Goal: Task Accomplishment & Management: Use online tool/utility

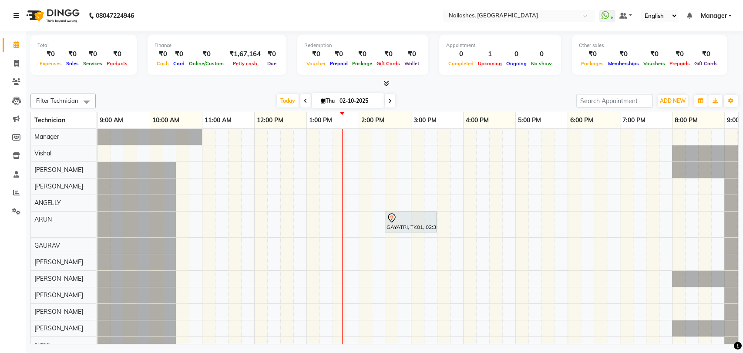
scroll to position [48, 0]
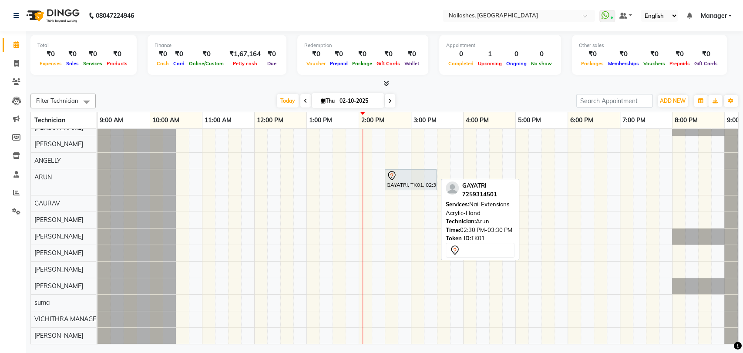
click at [395, 176] on div "GAYATRI, TK01, 02:30 PM-03:30 PM, Nail Extensions Acrylic-Hand" at bounding box center [410, 180] width 50 height 18
select select "7"
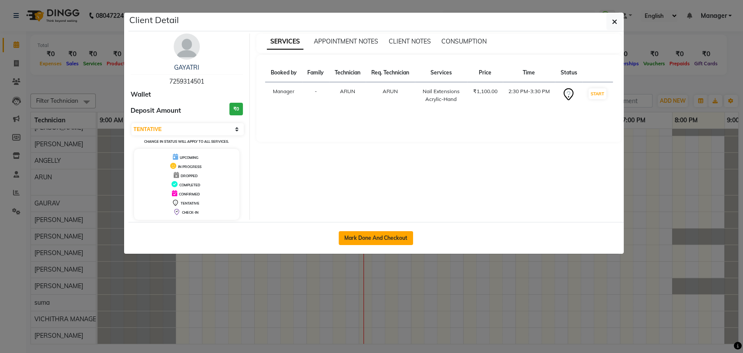
click at [374, 240] on button "Mark Done And Checkout" at bounding box center [376, 238] width 74 height 14
select select "service"
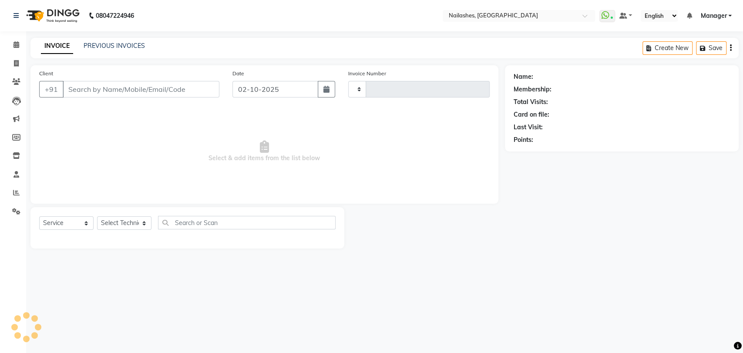
type input "0938"
select select "3667"
type input "72******01"
select select "91279"
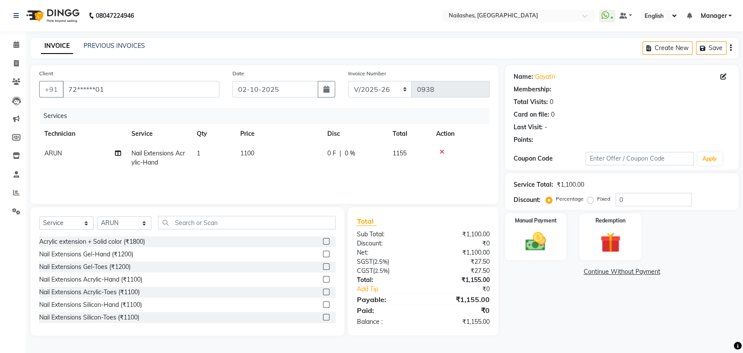
select select "1: Object"
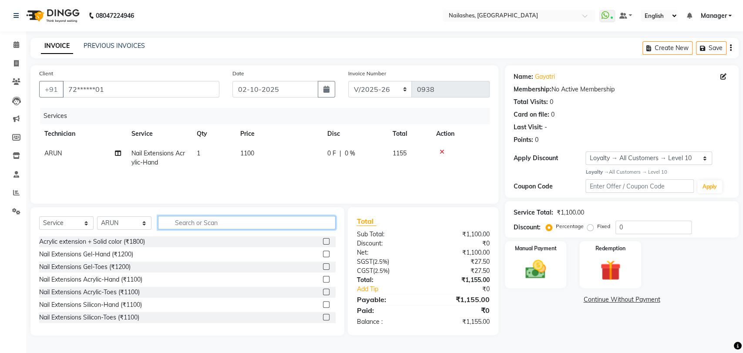
click at [257, 221] on input "text" at bounding box center [247, 222] width 178 height 13
type input "700"
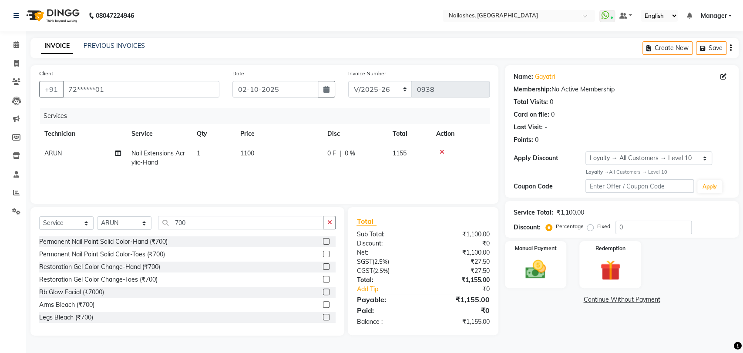
click at [323, 239] on label at bounding box center [326, 241] width 7 height 7
click at [323, 239] on input "checkbox" at bounding box center [326, 242] width 6 height 6
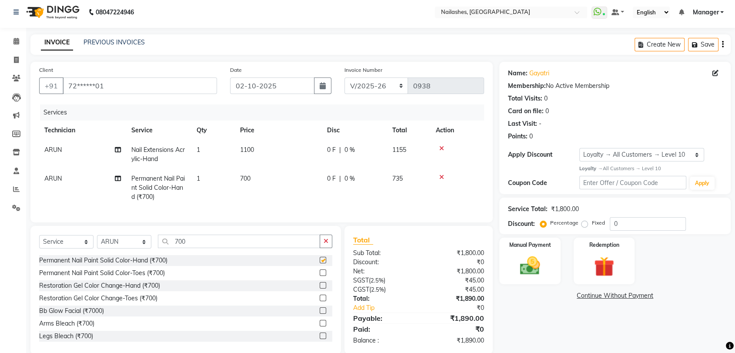
scroll to position [25, 0]
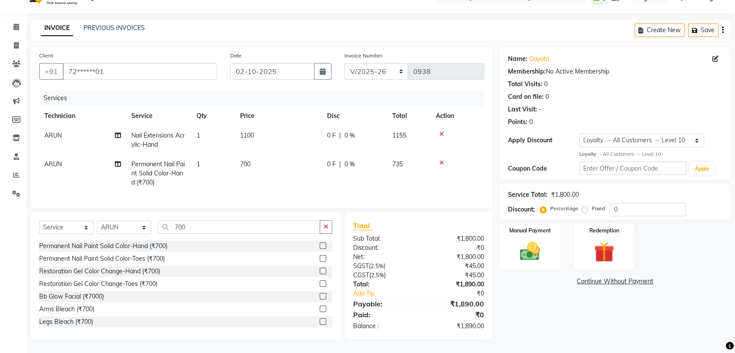
checkbox input "false"
click at [537, 246] on img at bounding box center [530, 251] width 34 height 24
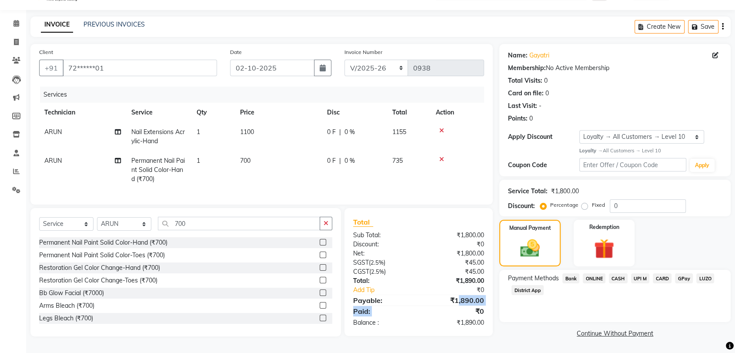
drag, startPoint x: 459, startPoint y: 303, endPoint x: 453, endPoint y: 317, distance: 15.0
click at [453, 317] on div "Total Sub Total: ₹1,800.00 Discount: ₹0 Net: ₹1,800.00 SGST ( 2.5% ) ₹45.00 CGS…" at bounding box center [418, 272] width 131 height 111
click at [588, 273] on span "ONLINE" at bounding box center [594, 278] width 23 height 10
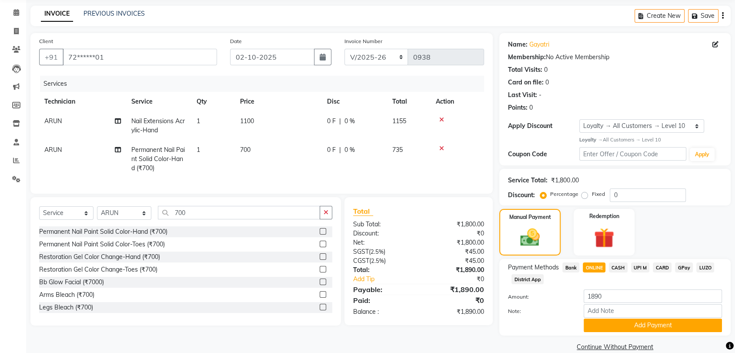
scroll to position [45, 0]
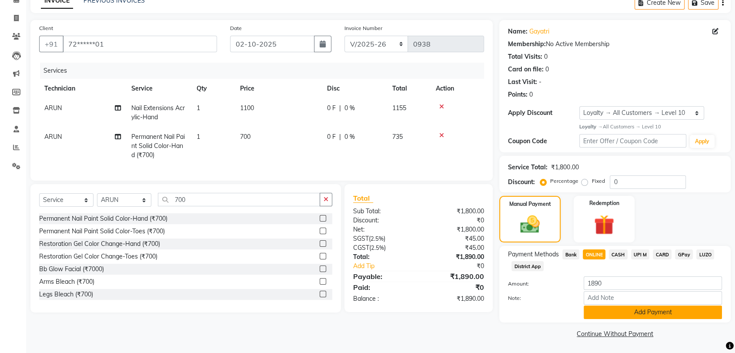
click at [630, 305] on button "Add Payment" at bounding box center [653, 311] width 138 height 13
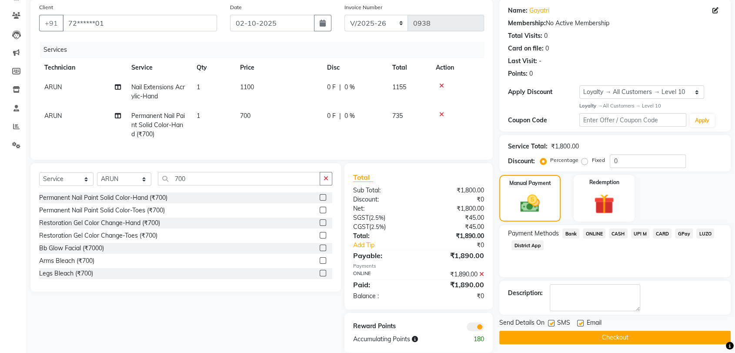
scroll to position [86, 0]
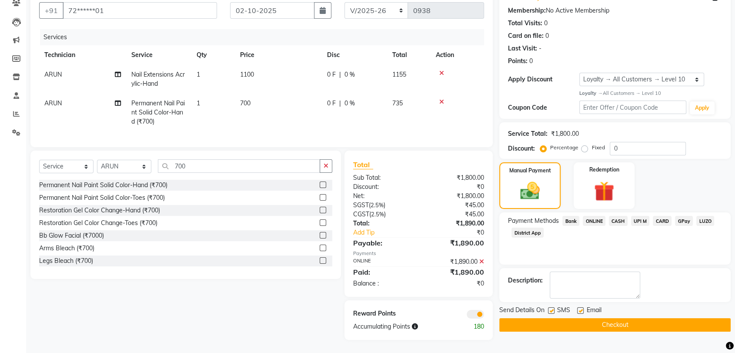
click at [612, 318] on button "Checkout" at bounding box center [614, 324] width 231 height 13
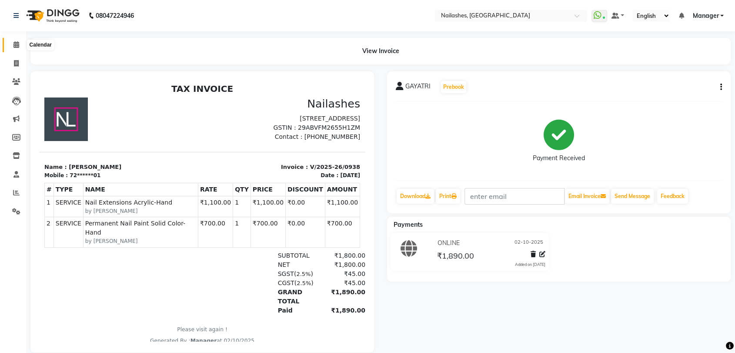
drag, startPoint x: 13, startPoint y: 41, endPoint x: 14, endPoint y: 51, distance: 10.5
click at [13, 41] on span at bounding box center [16, 45] width 15 height 10
